Goal: Information Seeking & Learning: Learn about a topic

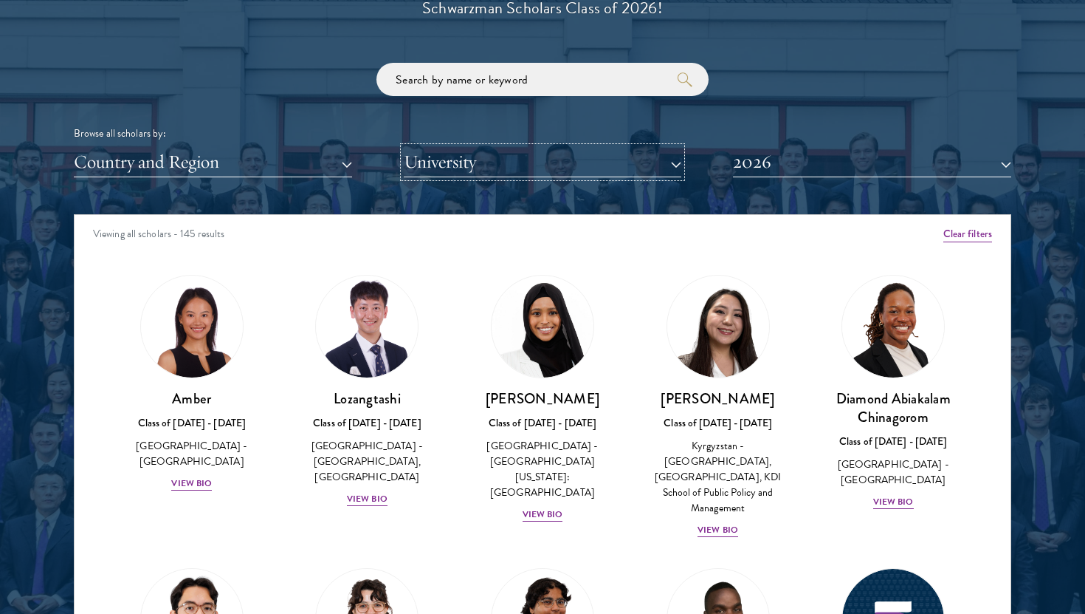
click at [416, 148] on button "University" at bounding box center [543, 162] width 278 height 30
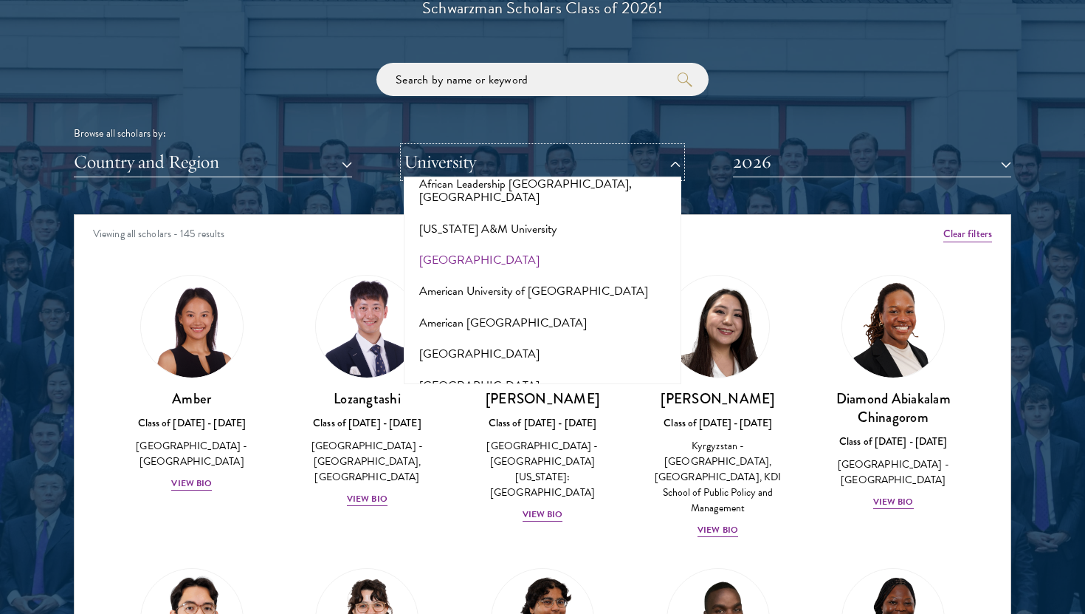
scroll to position [89, 0]
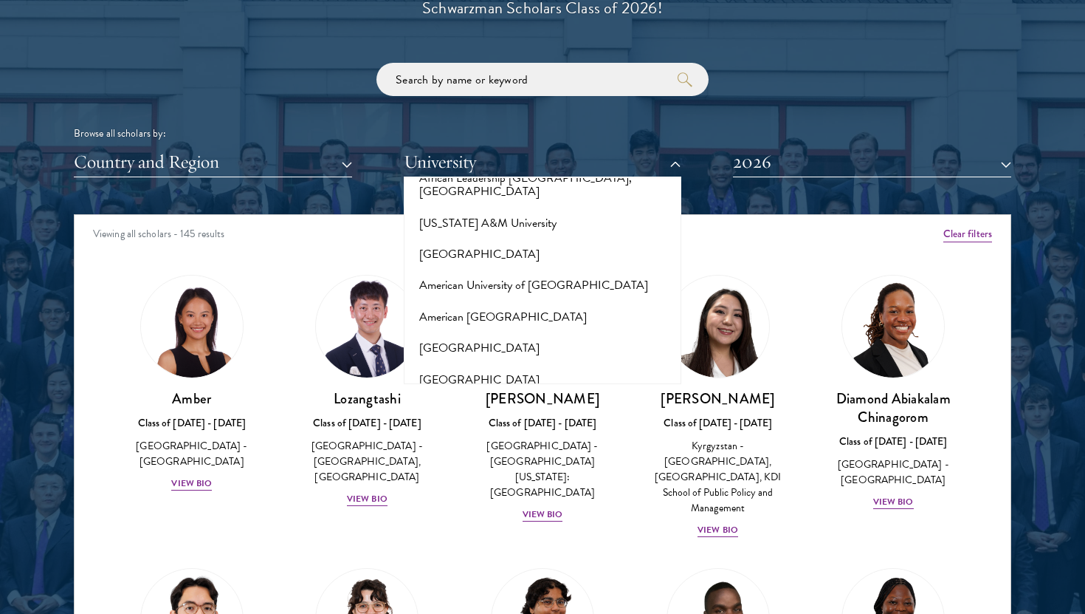
click at [67, 335] on div at bounding box center [542, 281] width 1085 height 899
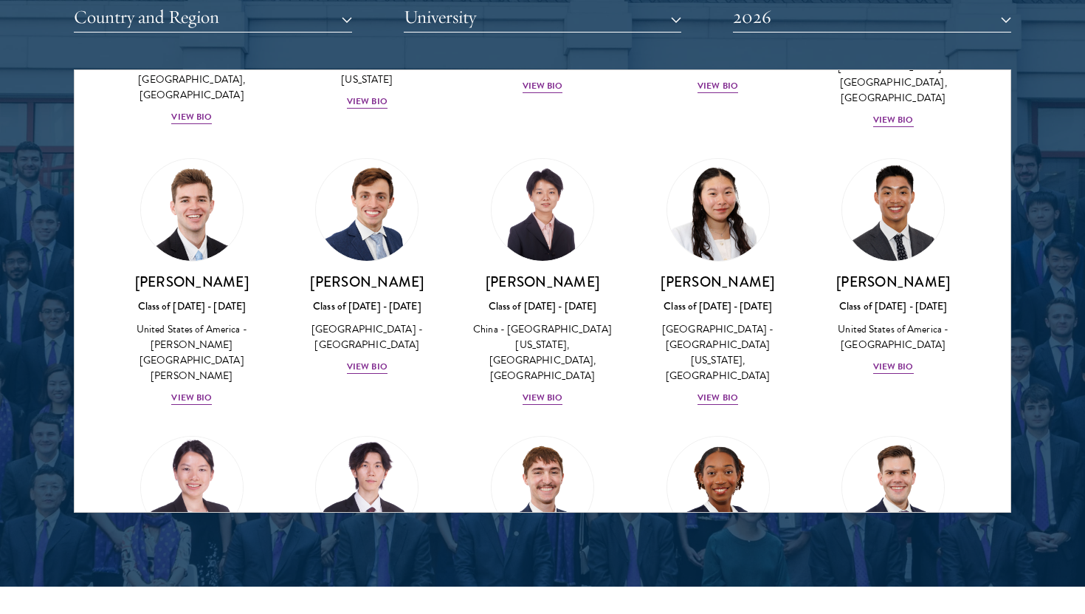
scroll to position [6844, 0]
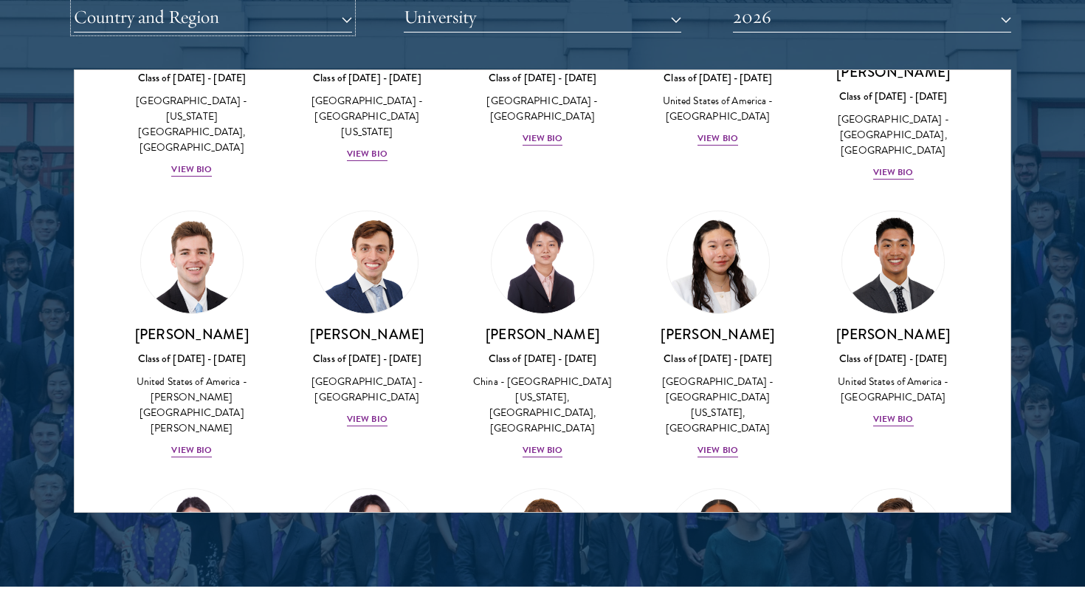
click at [275, 7] on button "Country and Region" at bounding box center [213, 17] width 278 height 30
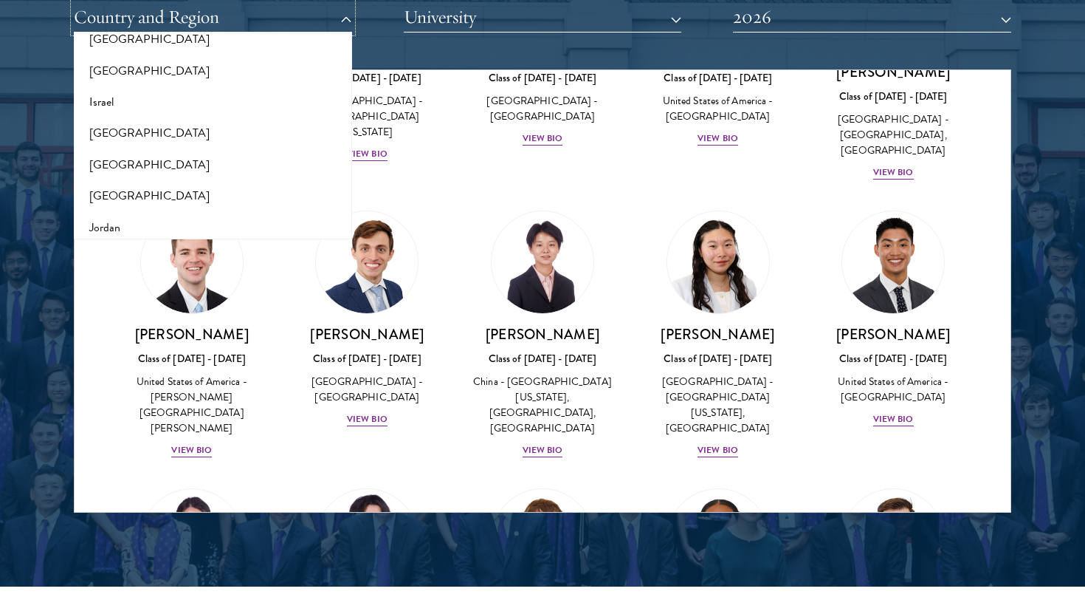
scroll to position [1253, 0]
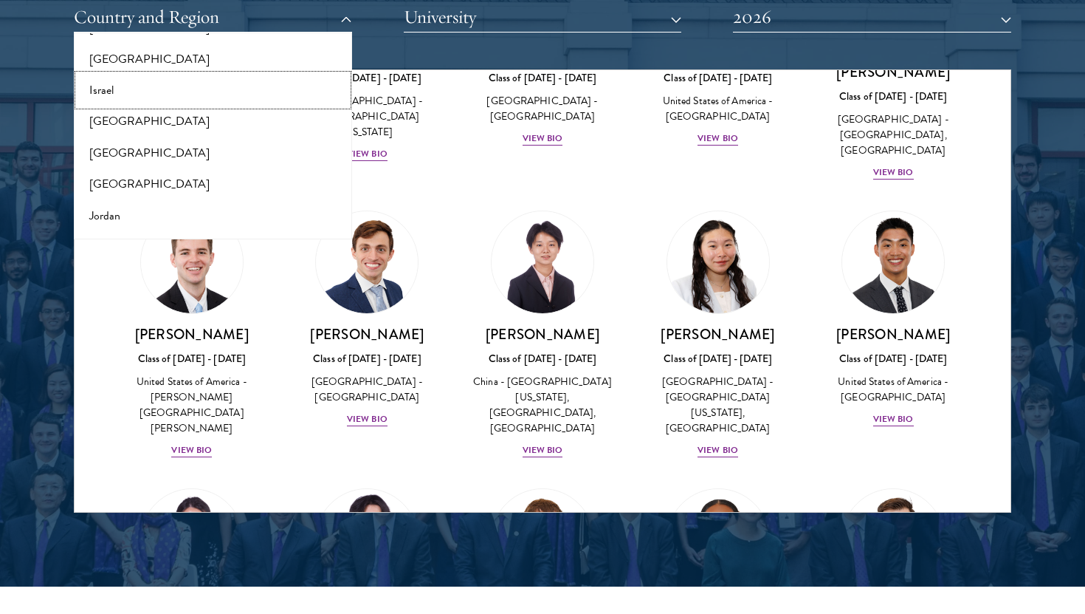
click at [100, 98] on button "Israel" at bounding box center [213, 90] width 270 height 31
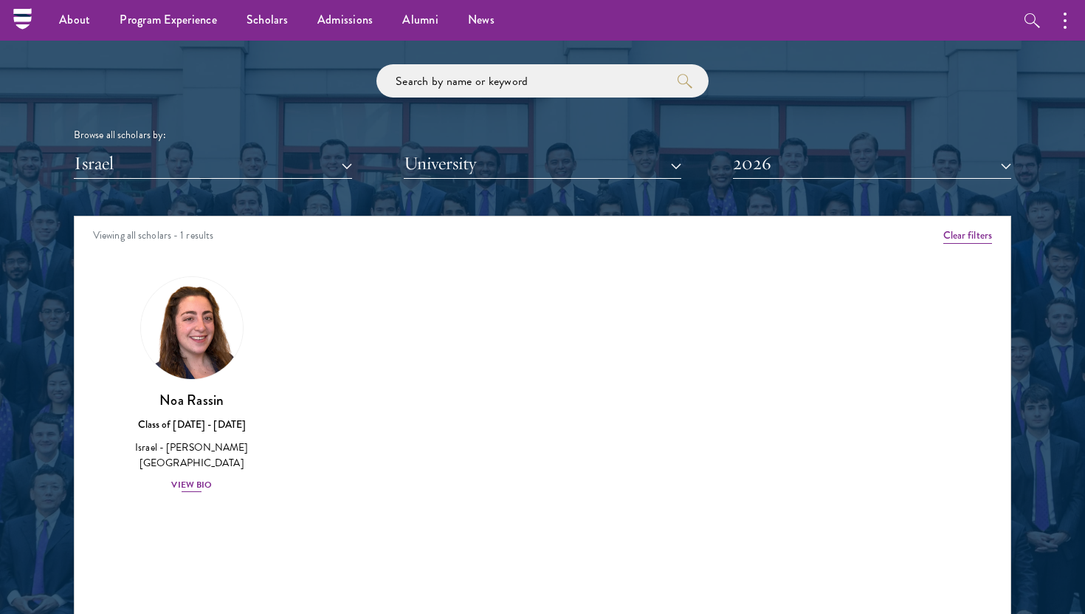
scroll to position [1740, 0]
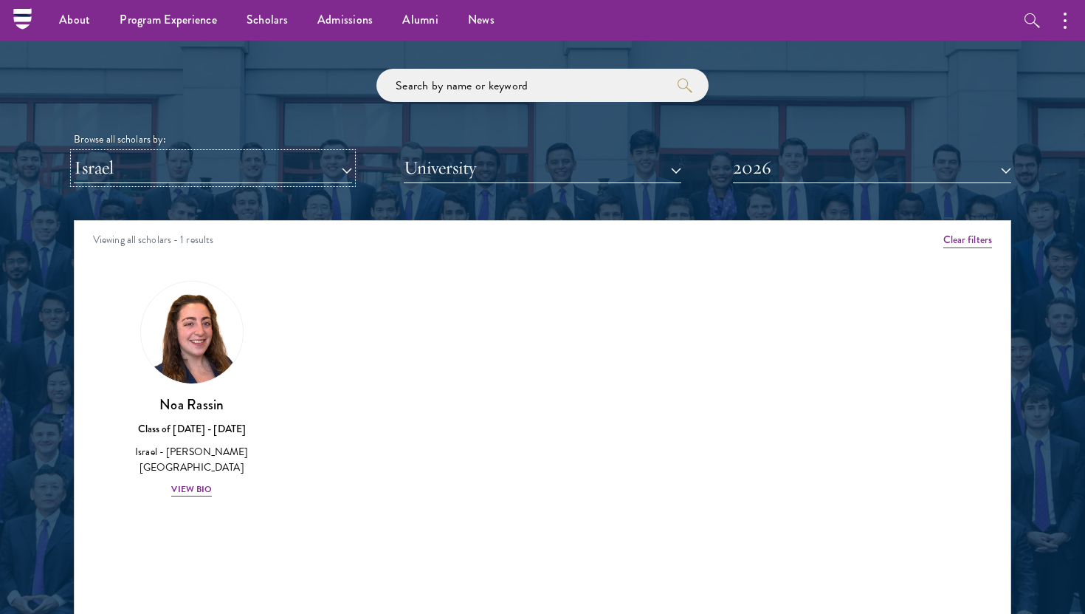
click at [207, 174] on button "Israel" at bounding box center [213, 168] width 278 height 30
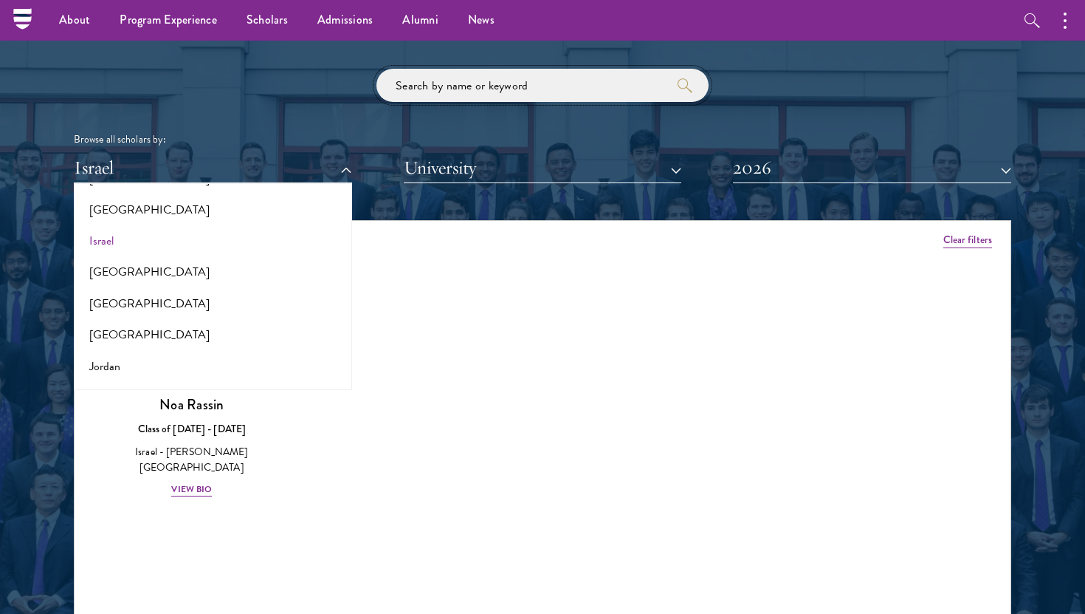
click at [524, 89] on input "search" at bounding box center [543, 85] width 332 height 33
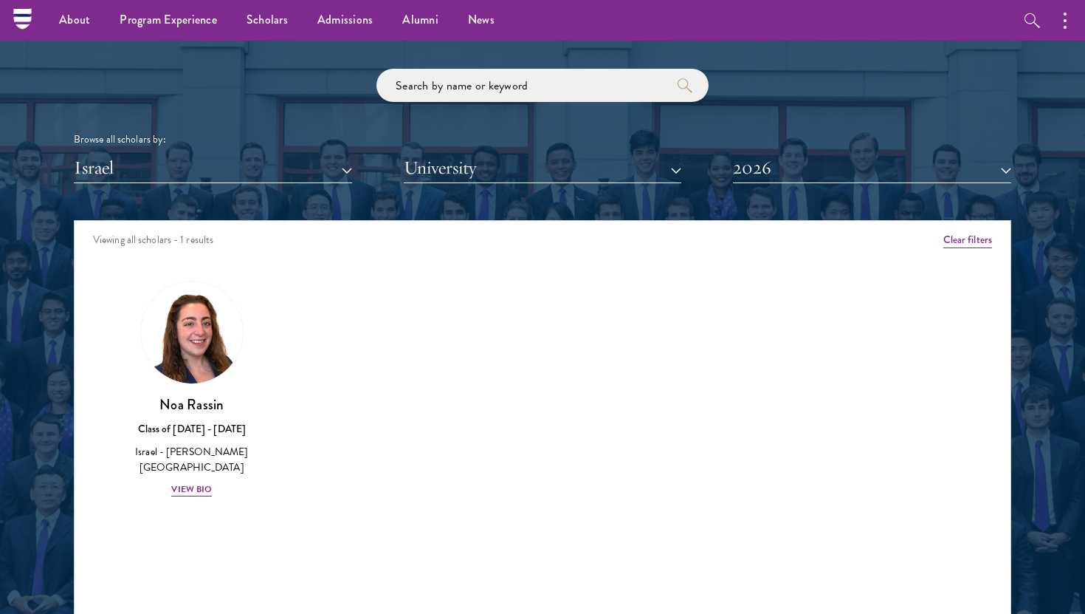
click at [322, 131] on div "Browse all scholars by: [GEOGRAPHIC_DATA] All Countries and Regions [GEOGRAPHIC…" at bounding box center [543, 126] width 938 height 114
click at [218, 171] on button "Israel" at bounding box center [213, 168] width 278 height 30
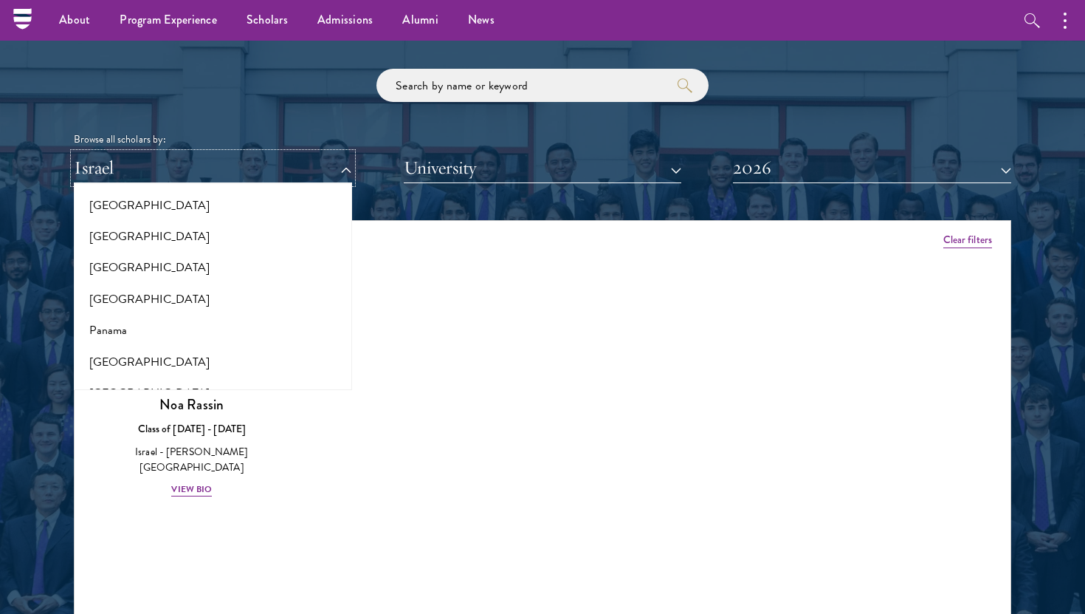
scroll to position [2120, 0]
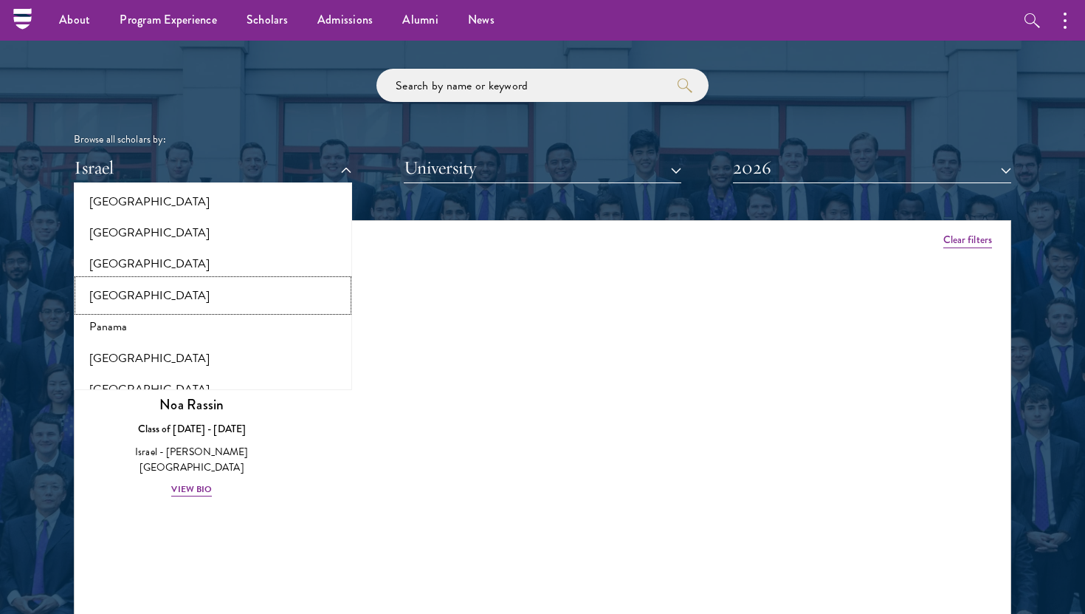
click at [148, 280] on button "[GEOGRAPHIC_DATA]" at bounding box center [213, 295] width 270 height 31
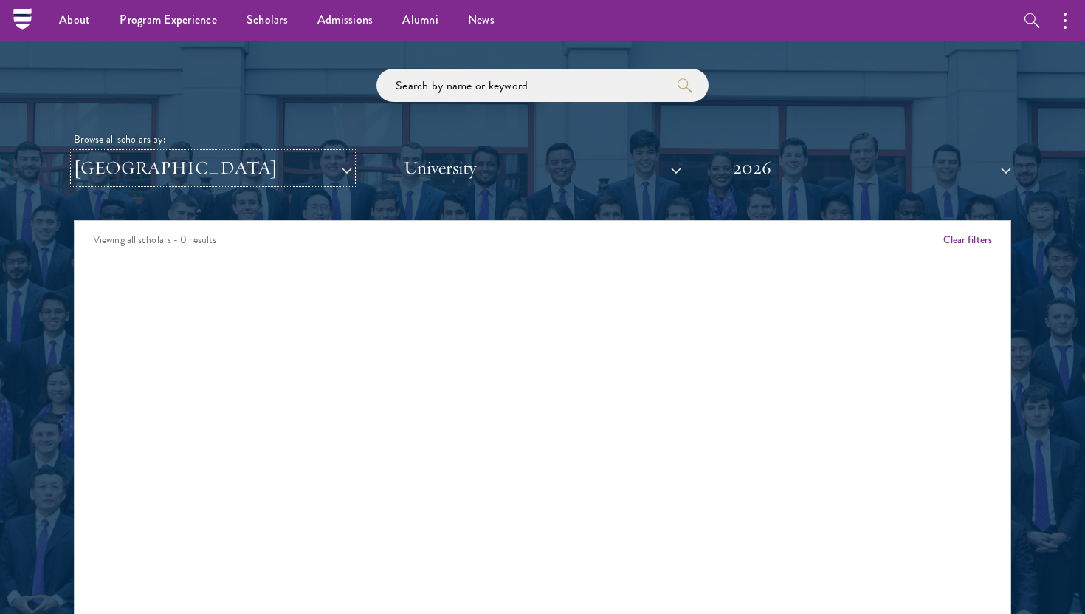
click at [136, 171] on button "[GEOGRAPHIC_DATA]" at bounding box center [213, 168] width 278 height 30
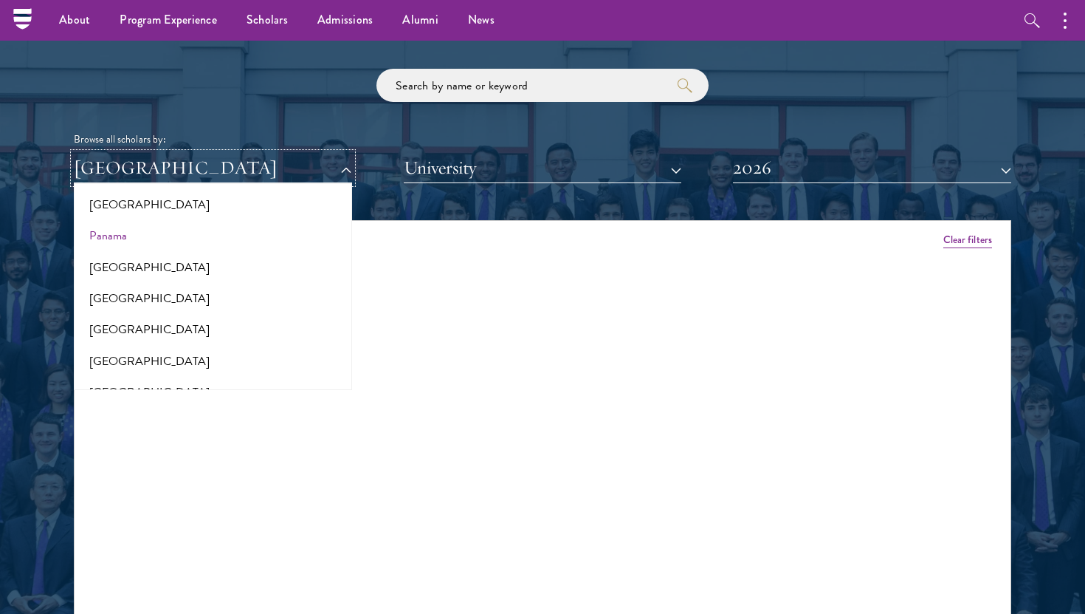
scroll to position [2210, 0]
click at [462, 80] on input "search" at bounding box center [543, 85] width 332 height 33
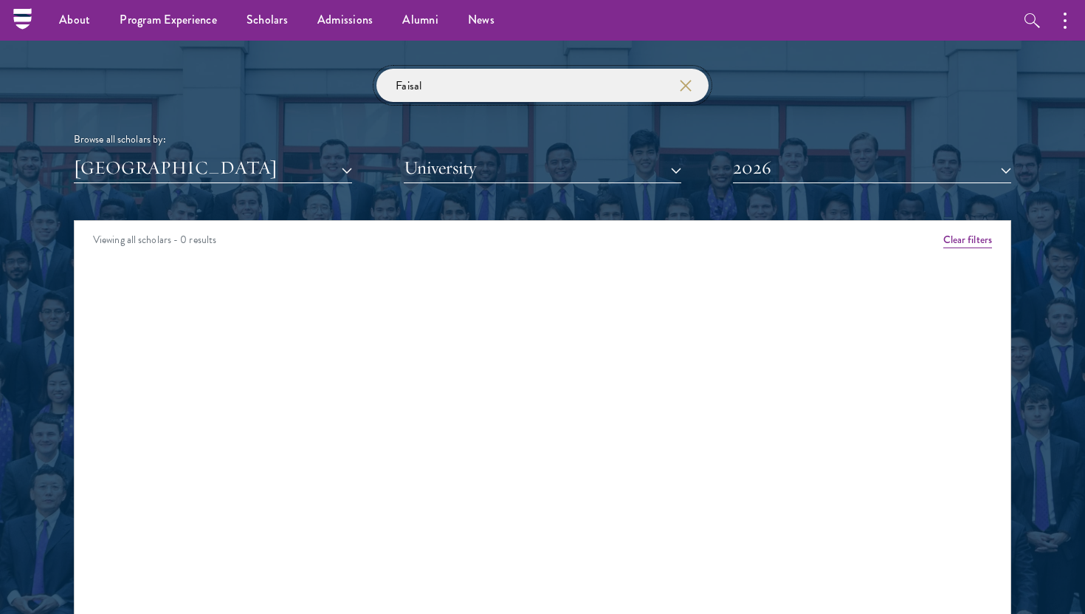
type input "Faisal"
click button "submit" at bounding box center [0, 0] width 0 height 0
click at [964, 244] on button "Clear filters" at bounding box center [968, 240] width 49 height 16
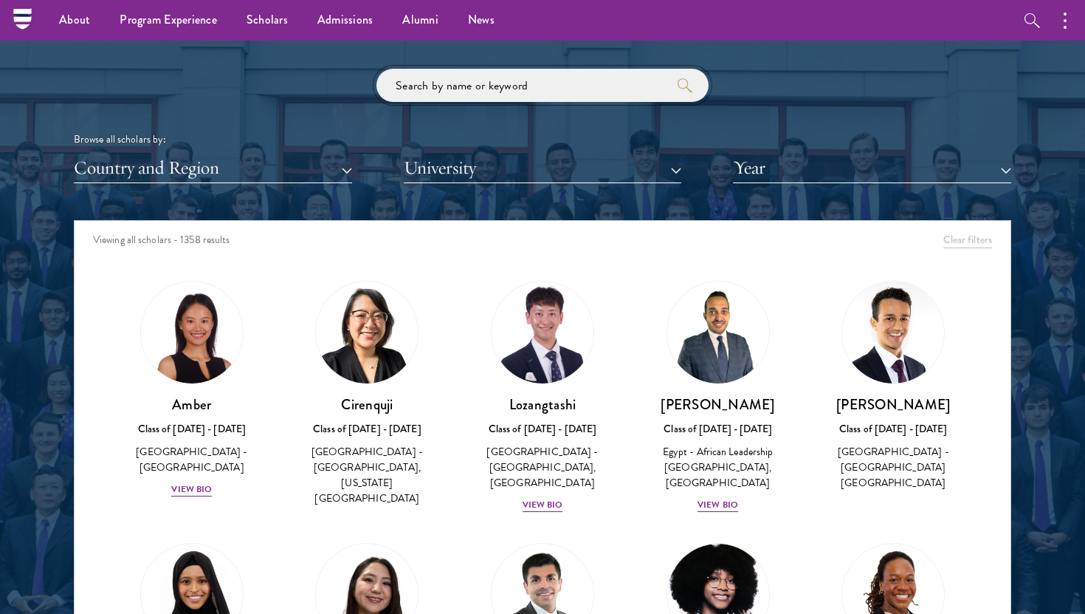
click at [575, 95] on input "search" at bounding box center [543, 85] width 332 height 33
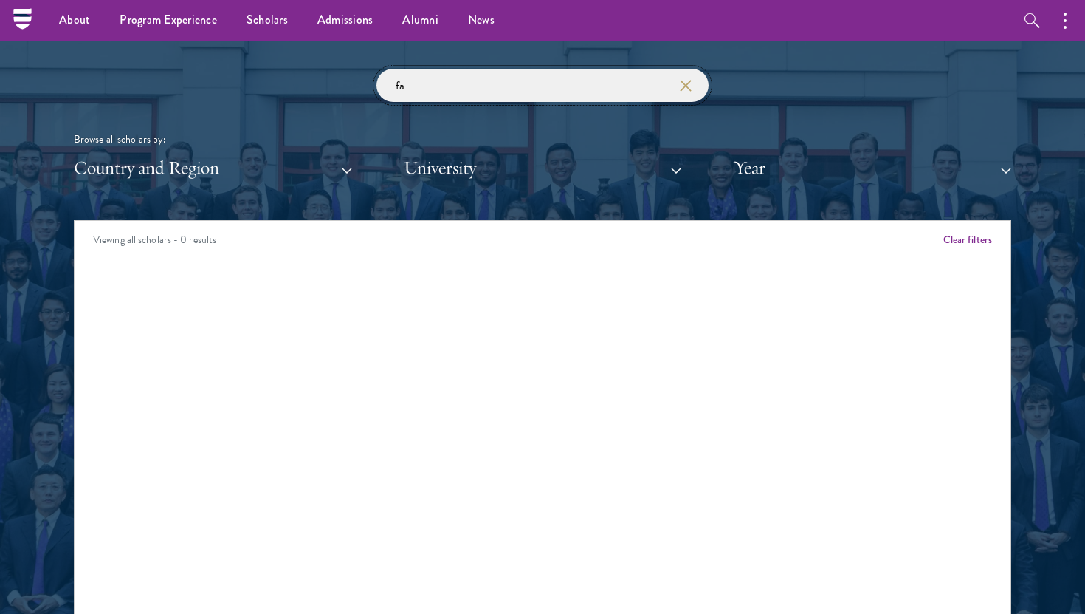
type input "f"
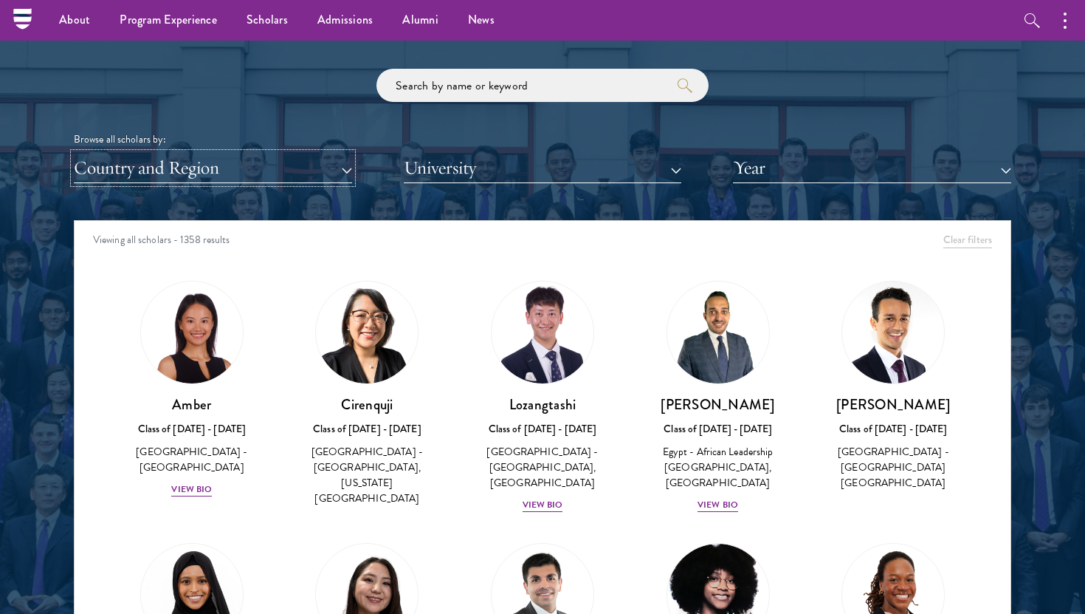
click at [218, 168] on button "Country and Region" at bounding box center [213, 168] width 278 height 30
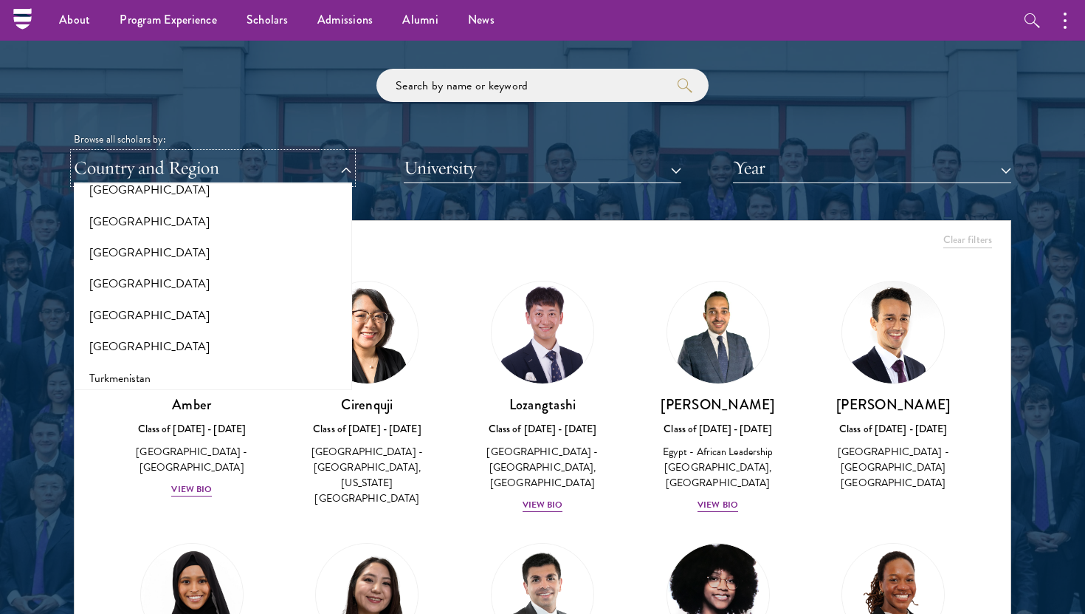
scroll to position [2816, 0]
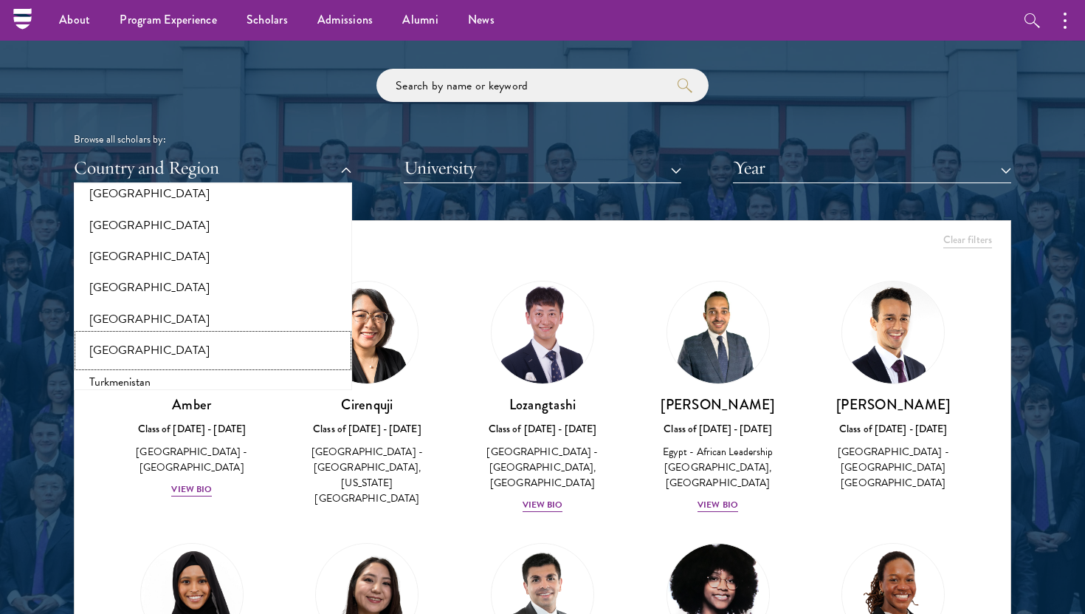
click at [126, 336] on button "[GEOGRAPHIC_DATA]" at bounding box center [213, 349] width 270 height 31
